Goal: Task Accomplishment & Management: Manage account settings

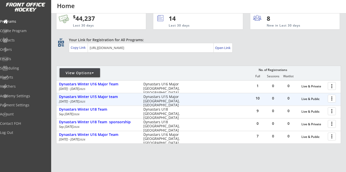
scroll to position [13, 0]
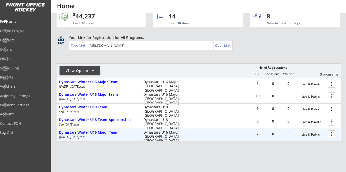
click at [20, 50] on div "Orders" at bounding box center [24, 50] width 48 height 4
click div "[PERSON_NAME]"
select select ""Forward""
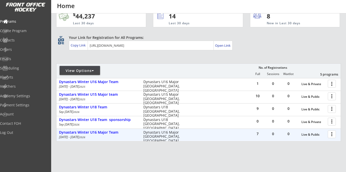
select select ""AA""
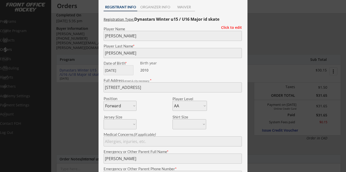
click at [281, 27] on div at bounding box center [173, 86] width 346 height 172
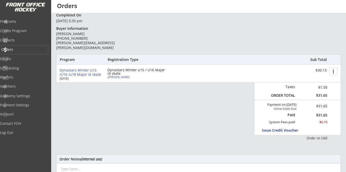
click at [21, 50] on div "Orders" at bounding box center [24, 50] width 46 height 4
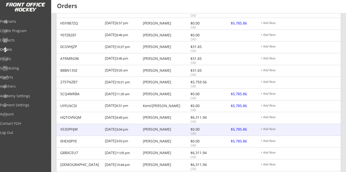
scroll to position [173, 0]
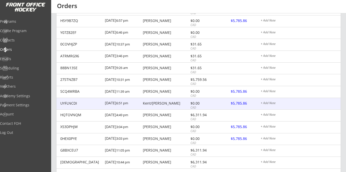
click at [235, 104] on div at bounding box center [242, 104] width 22 height 6
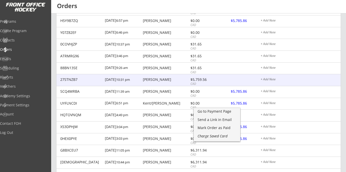
click at [303, 83] on div "27STNZB7 [DATE] 10:31 pm [PERSON_NAME] $5,759.56 CAD + Add Note" at bounding box center [198, 80] width 284 height 12
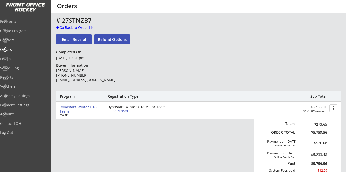
click at [57, 28] on div at bounding box center [57, 28] width 3 height 4
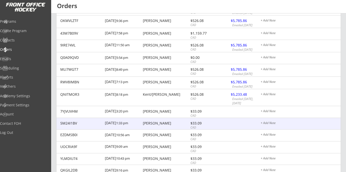
scroll to position [386, 0]
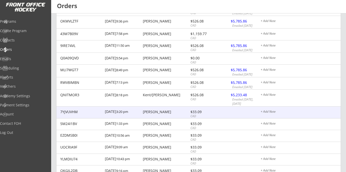
click at [155, 113] on div "[PERSON_NAME]" at bounding box center [166, 112] width 46 height 4
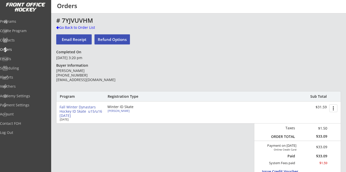
click at [122, 111] on div "[PERSON_NAME]" at bounding box center [136, 111] width 56 height 3
type input "Lemmey"
type input "Kassem"
type input "[DATE]"
type input "[STREET_ADDRESS]"
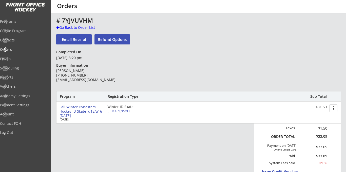
select select ""Forward""
select select
type input "Hani"
type input "[PHONE_NUMBER]"
select select ""HSL""
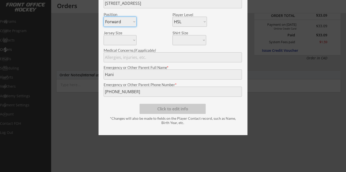
scroll to position [119, 0]
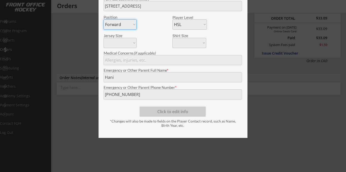
click at [85, 107] on div at bounding box center [173, 86] width 346 height 172
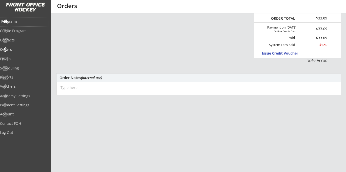
click at [21, 24] on div "Programs" at bounding box center [24, 21] width 48 height 9
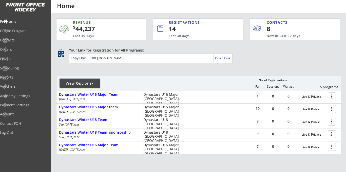
click at [218, 64] on div "qr qr_code Your Link for Registration for All Programs: Copy Link Open Link" at bounding box center [198, 56] width 285 height 16
drag, startPoint x: 18, startPoint y: 49, endPoint x: 19, endPoint y: 31, distance: 17.7
click at [18, 49] on div "Orders" at bounding box center [24, 50] width 46 height 4
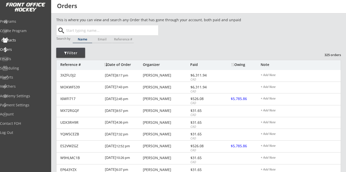
click at [21, 42] on div "Contacts" at bounding box center [24, 40] width 46 height 4
select select ""Players""
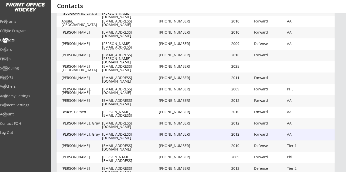
scroll to position [101, 0]
